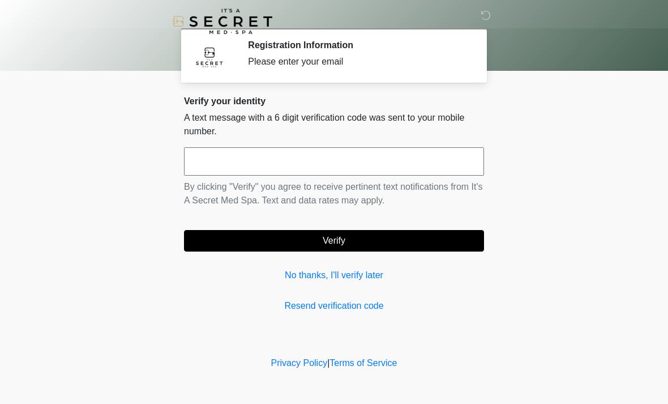
click at [272, 155] on input "text" at bounding box center [334, 161] width 300 height 28
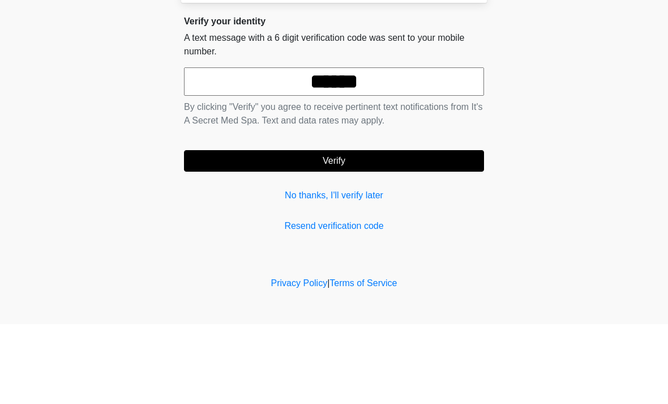
type input "******"
click at [345, 230] on button "Verify" at bounding box center [334, 241] width 300 height 22
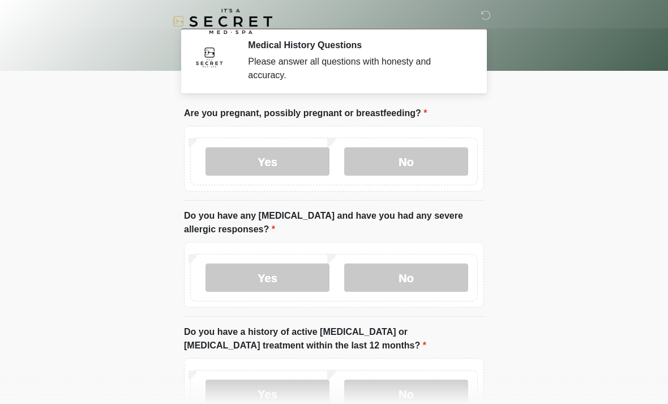
click at [411, 165] on label "No" at bounding box center [406, 161] width 124 height 28
click at [406, 280] on label "No" at bounding box center [406, 277] width 124 height 28
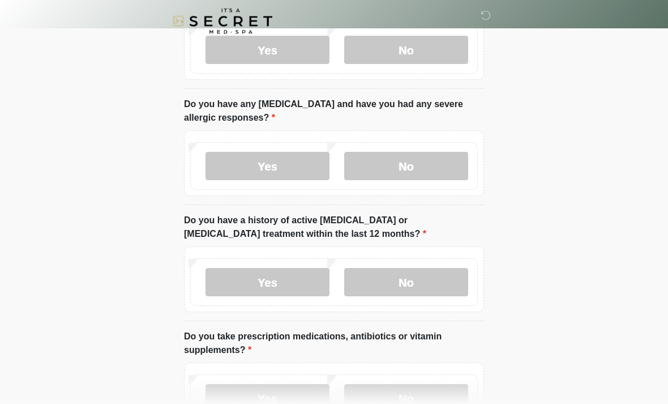
scroll to position [126, 0]
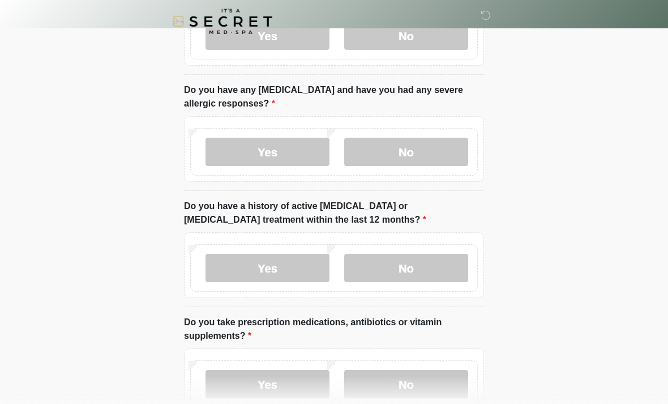
click at [435, 268] on label "No" at bounding box center [406, 268] width 124 height 28
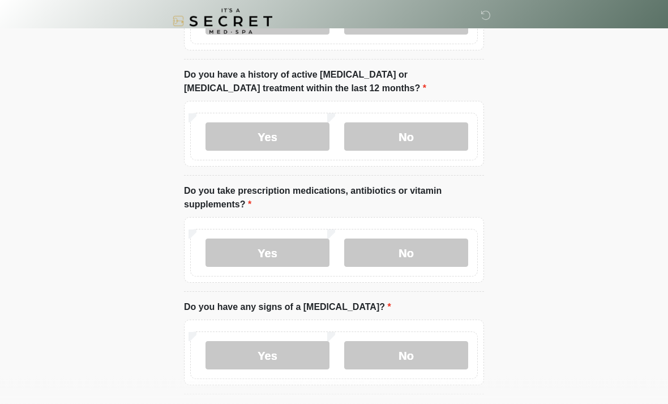
click at [308, 263] on label "Yes" at bounding box center [268, 253] width 124 height 28
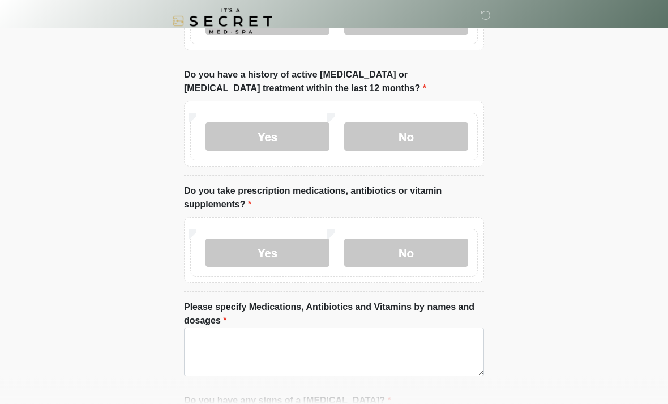
scroll to position [257, 0]
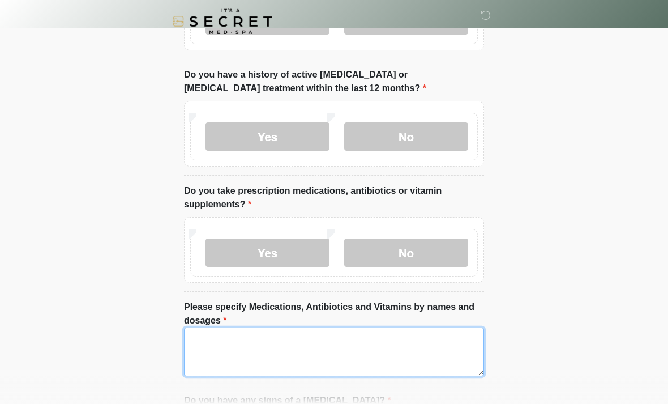
click at [306, 348] on textarea "Please specify Medications, Antibiotics and Vitamins by names and dosages" at bounding box center [334, 351] width 300 height 49
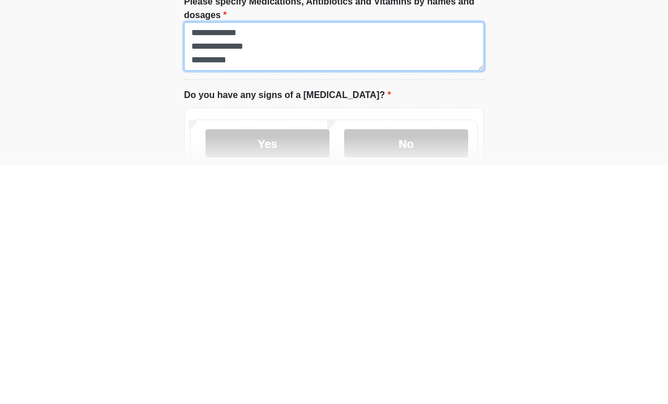
type textarea "**********"
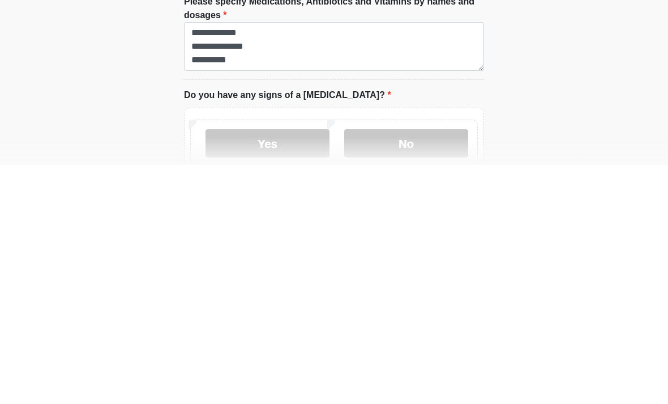
click at [413, 368] on label "No" at bounding box center [406, 382] width 124 height 28
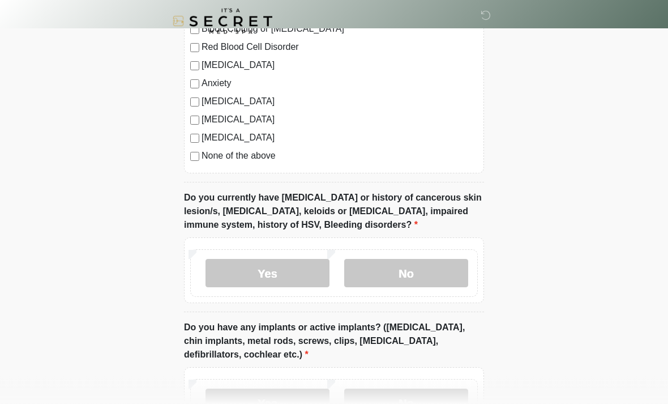
click at [403, 268] on label "No" at bounding box center [406, 273] width 124 height 28
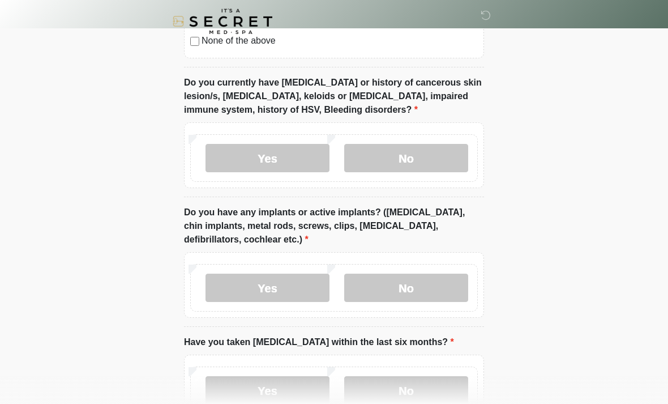
scroll to position [984, 0]
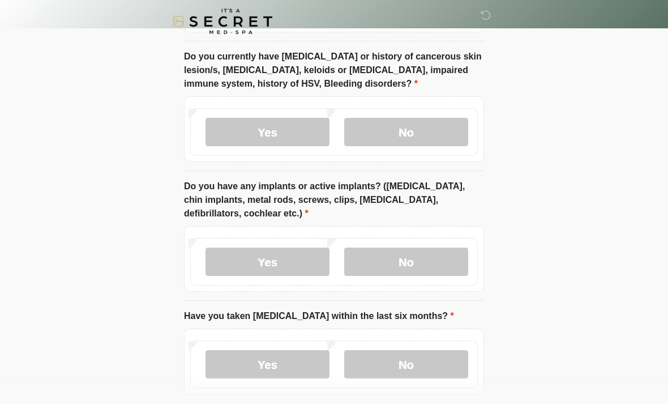
click at [423, 257] on label "No" at bounding box center [406, 261] width 124 height 28
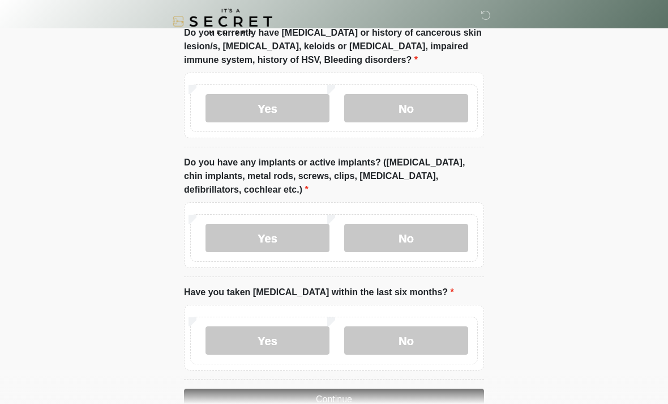
scroll to position [1036, 0]
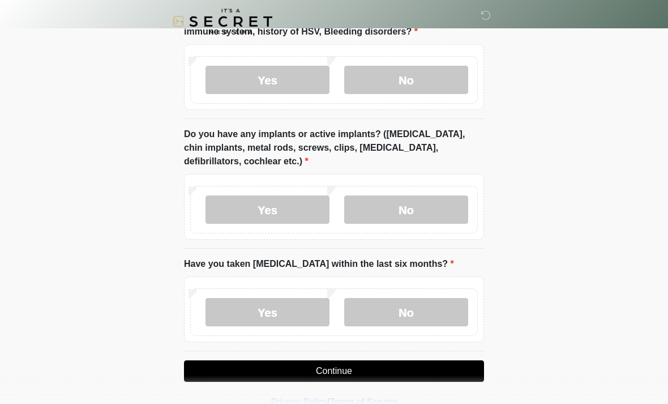
click at [397, 304] on label "No" at bounding box center [406, 312] width 124 height 28
click at [385, 370] on button "Continue" at bounding box center [334, 371] width 300 height 22
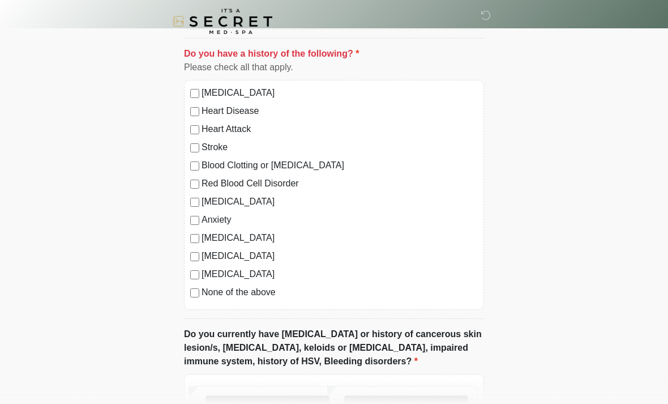
click at [243, 294] on label "None of the above" at bounding box center [340, 292] width 276 height 14
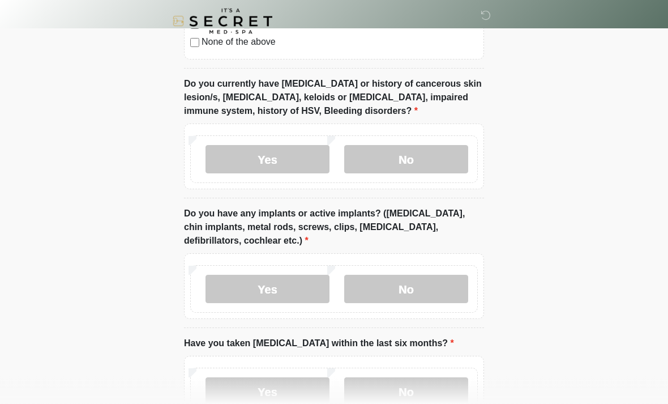
scroll to position [1036, 0]
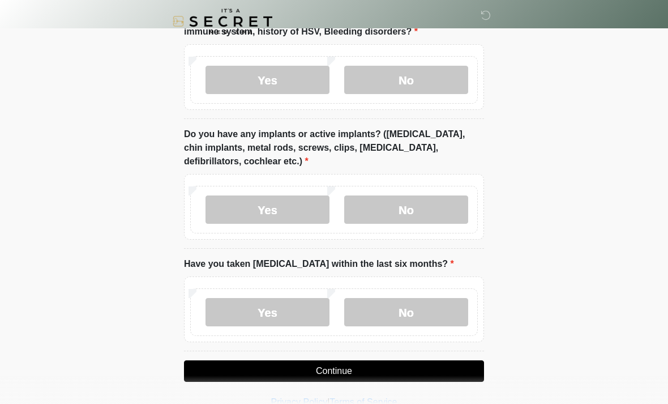
click at [321, 365] on button "Continue" at bounding box center [334, 371] width 300 height 22
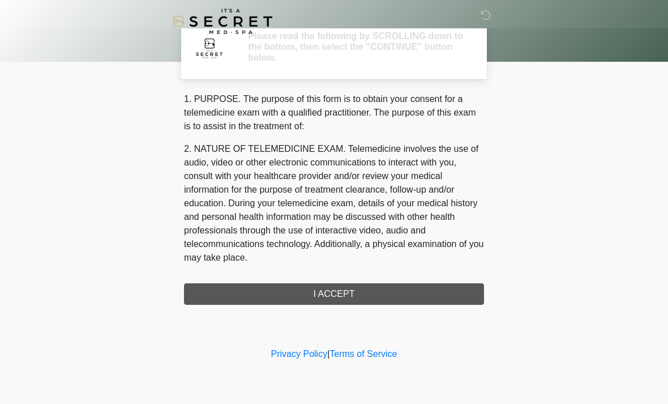
scroll to position [0, 0]
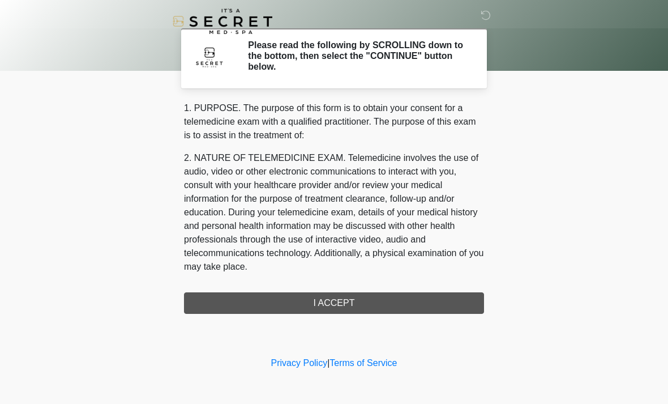
click at [348, 301] on div "1. PURPOSE. The purpose of this form is to obtain your consent for a telemedici…" at bounding box center [334, 207] width 300 height 212
click at [352, 305] on div "1. PURPOSE. The purpose of this form is to obtain your consent for a telemedici…" at bounding box center [334, 207] width 300 height 212
click at [317, 309] on div "1. PURPOSE. The purpose of this form is to obtain your consent for a telemedici…" at bounding box center [334, 207] width 300 height 212
click at [320, 300] on div "1. PURPOSE. The purpose of this form is to obtain your consent for a telemedici…" at bounding box center [334, 207] width 300 height 212
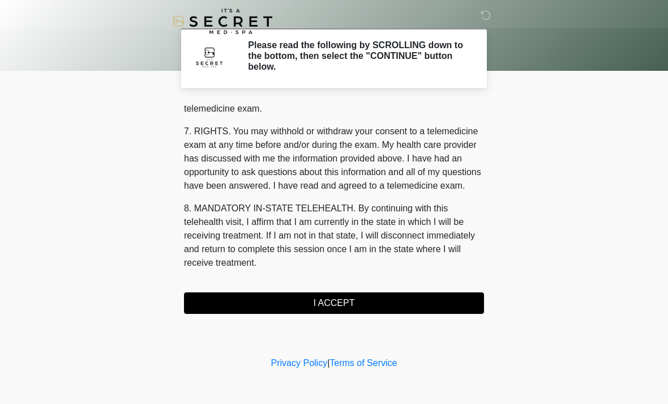
scroll to position [480, 0]
click at [338, 307] on button "I ACCEPT" at bounding box center [334, 303] width 300 height 22
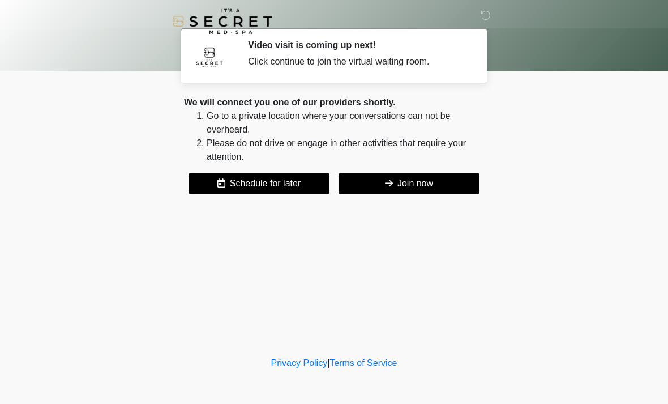
click at [404, 185] on button "Join now" at bounding box center [409, 184] width 141 height 22
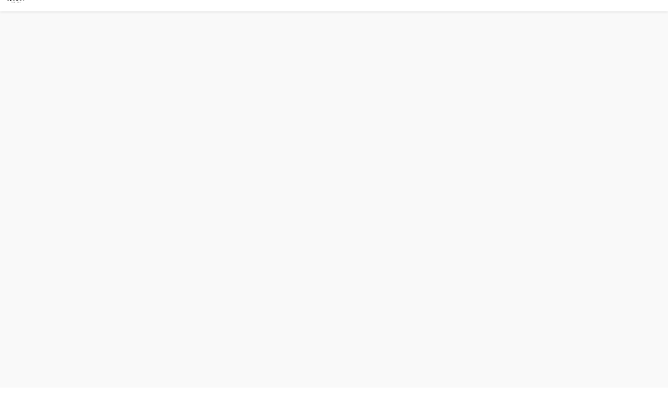
scroll to position [3, 0]
